Goal: Navigation & Orientation: Find specific page/section

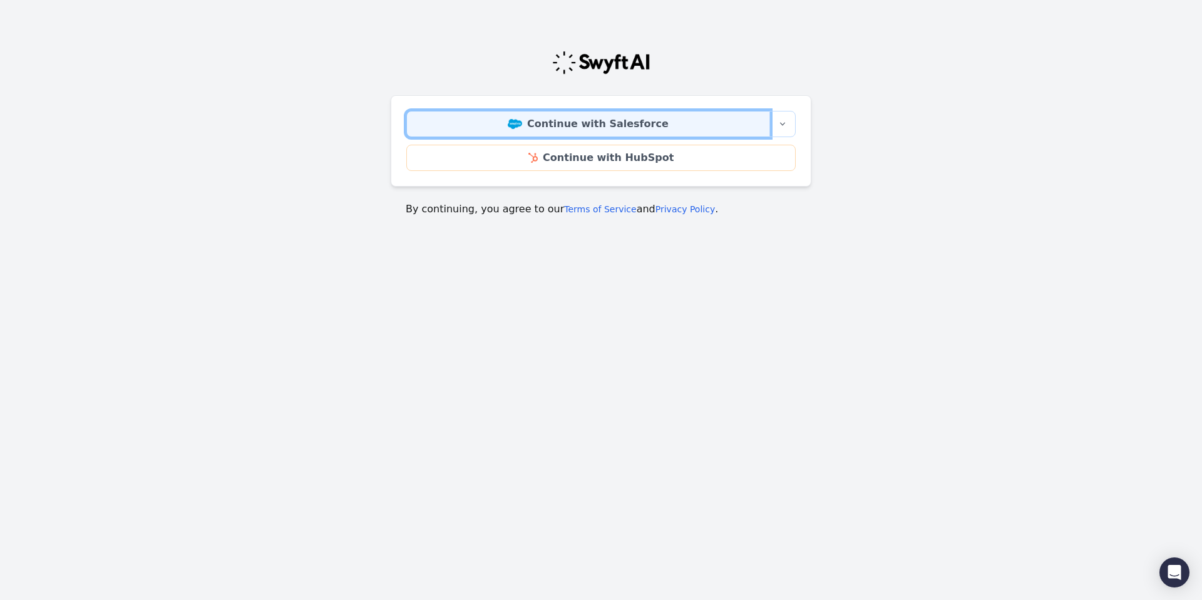
click at [579, 122] on link "Continue with Salesforce" at bounding box center [588, 124] width 364 height 26
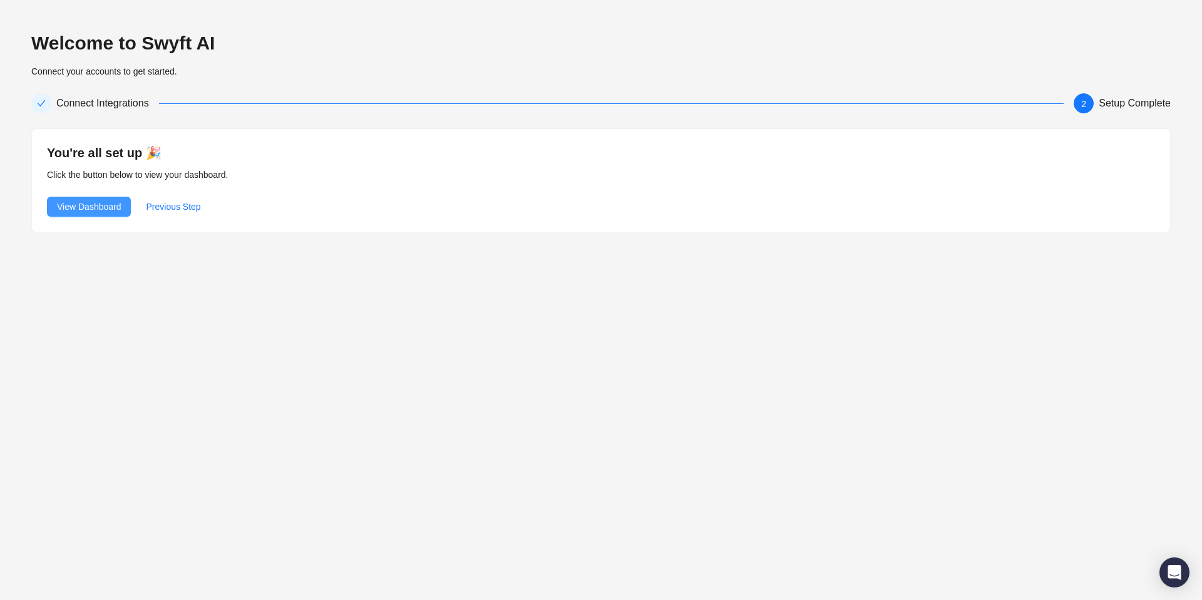
click at [97, 205] on span "View Dashboard" at bounding box center [89, 207] width 64 height 14
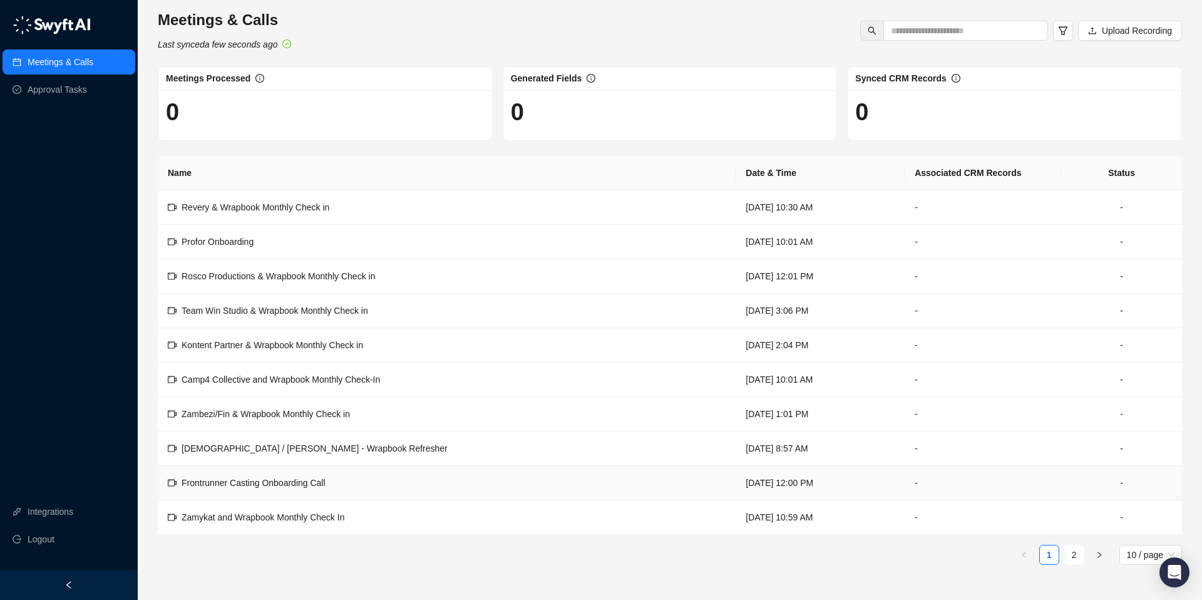
click at [299, 480] on span "Frontrunner Casting Onboarding Call" at bounding box center [254, 483] width 144 height 10
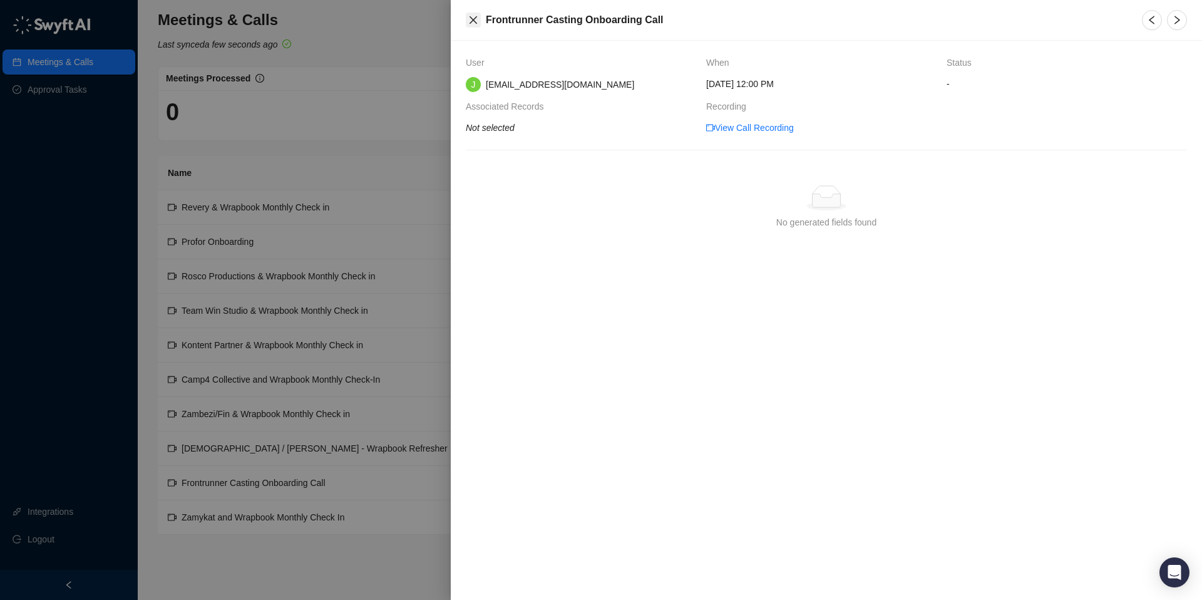
click at [473, 18] on icon "close" at bounding box center [473, 20] width 10 height 10
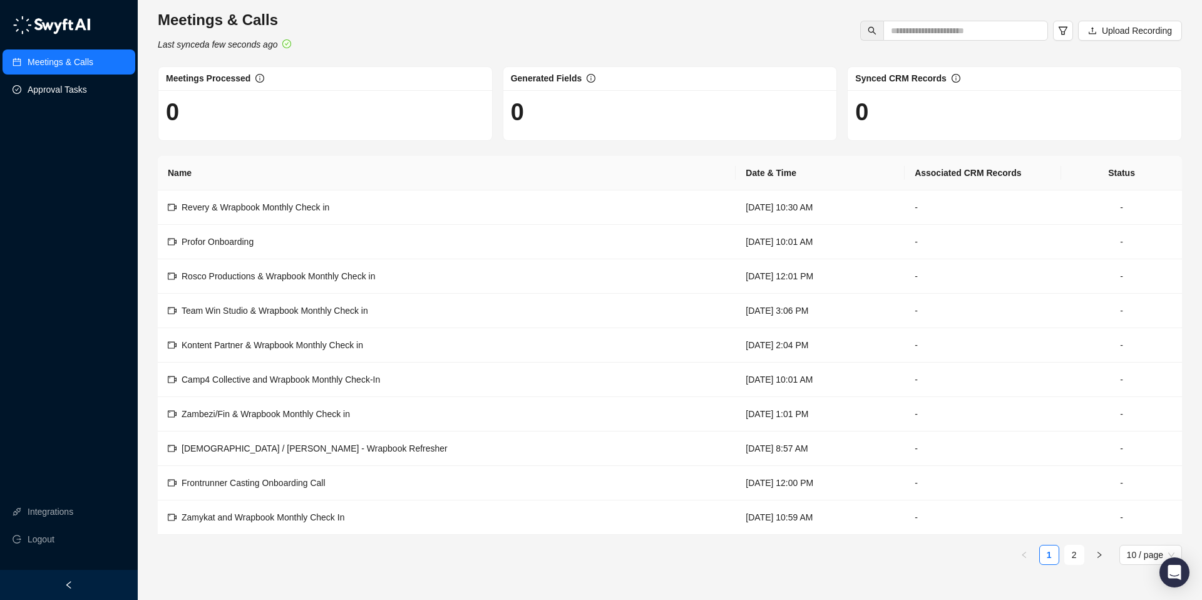
click at [72, 96] on link "Approval Tasks" at bounding box center [57, 89] width 59 height 25
